Goal: Information Seeking & Learning: Learn about a topic

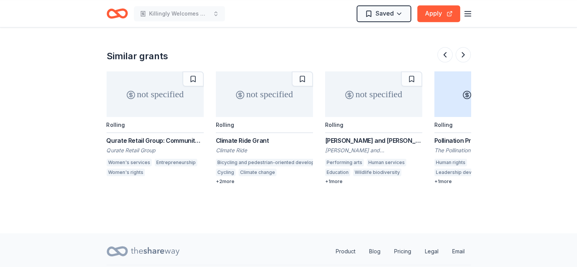
scroll to position [0, 656]
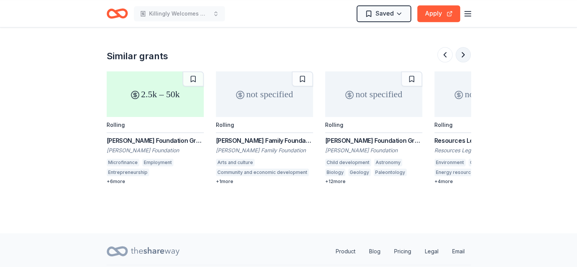
click at [461, 47] on button at bounding box center [463, 54] width 15 height 15
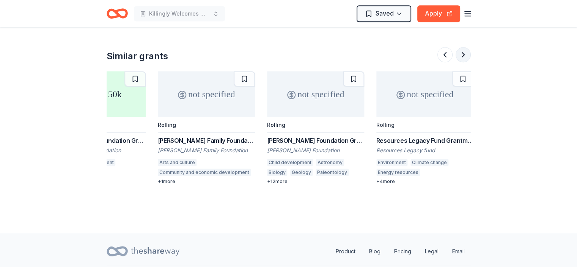
scroll to position [0, 717]
click at [461, 47] on div at bounding box center [454, 54] width 33 height 15
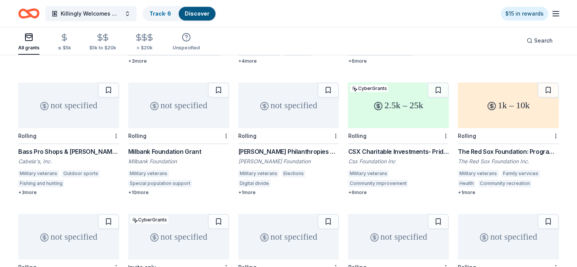
scroll to position [317, 0]
click at [172, 128] on div "Rolling" at bounding box center [178, 136] width 101 height 16
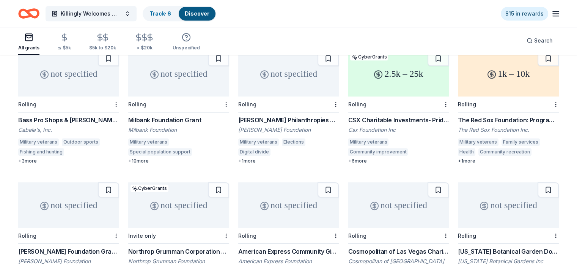
scroll to position [386, 0]
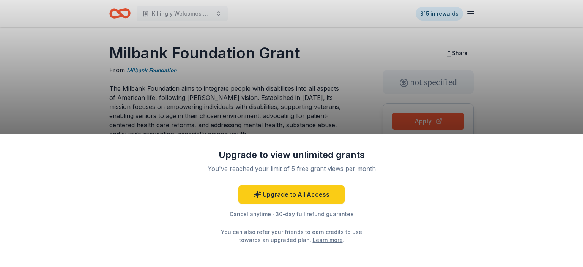
click at [557, 109] on div "Upgrade to view unlimited grants You've reached your limit of 5 free grant view…" at bounding box center [291, 133] width 583 height 267
